Goal: Transaction & Acquisition: Purchase product/service

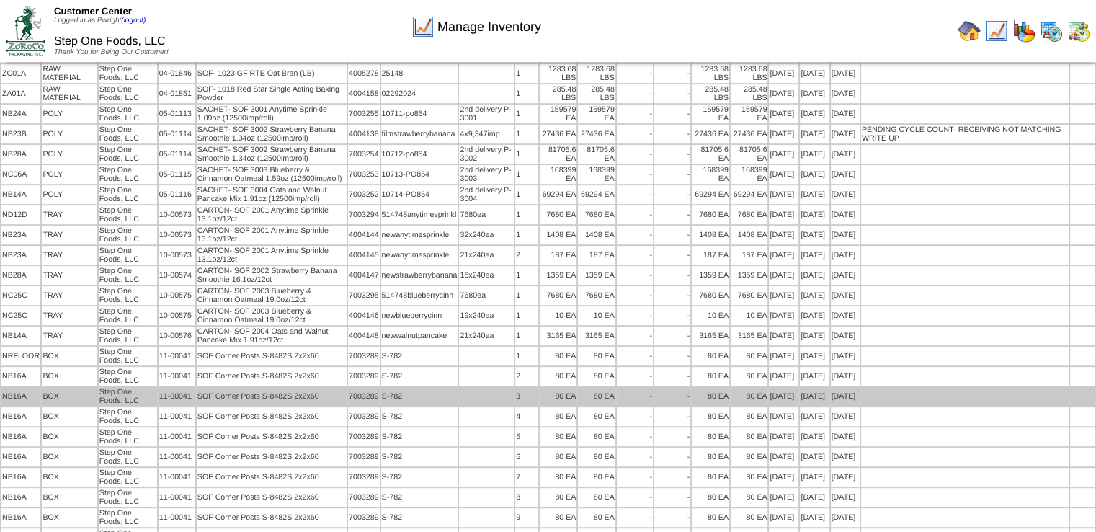
scroll to position [616, 0]
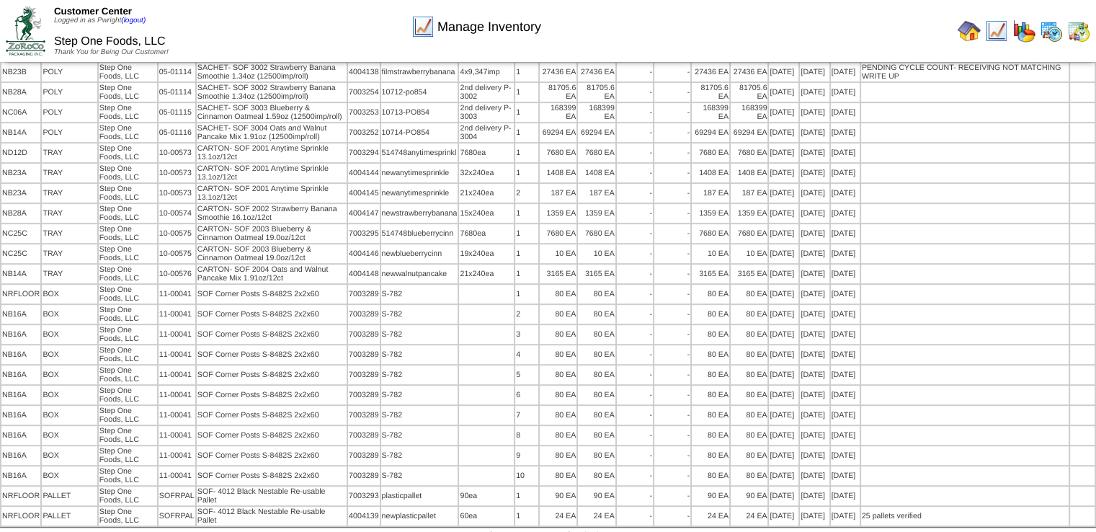
click at [1034, 35] on img at bounding box center [1024, 30] width 23 height 23
click at [973, 23] on img at bounding box center [969, 30] width 23 height 23
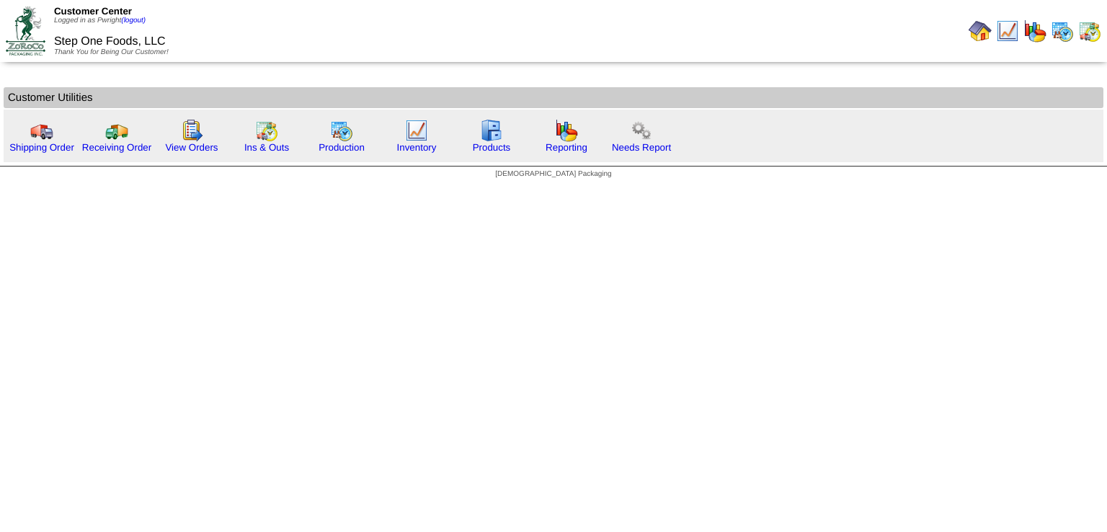
click at [969, 33] on td at bounding box center [980, 31] width 26 height 26
click at [32, 133] on img at bounding box center [41, 130] width 23 height 23
click at [109, 130] on img at bounding box center [116, 130] width 23 height 23
